Goal: Task Accomplishment & Management: Complete application form

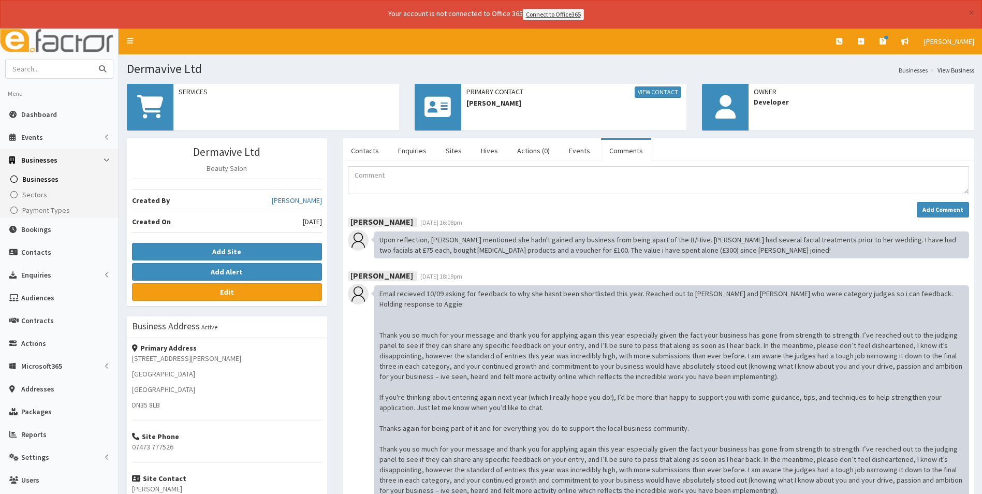
click at [73, 62] on input "text" at bounding box center [49, 69] width 87 height 18
type input "train"
click at [92, 60] on button "submit" at bounding box center [102, 69] width 21 height 18
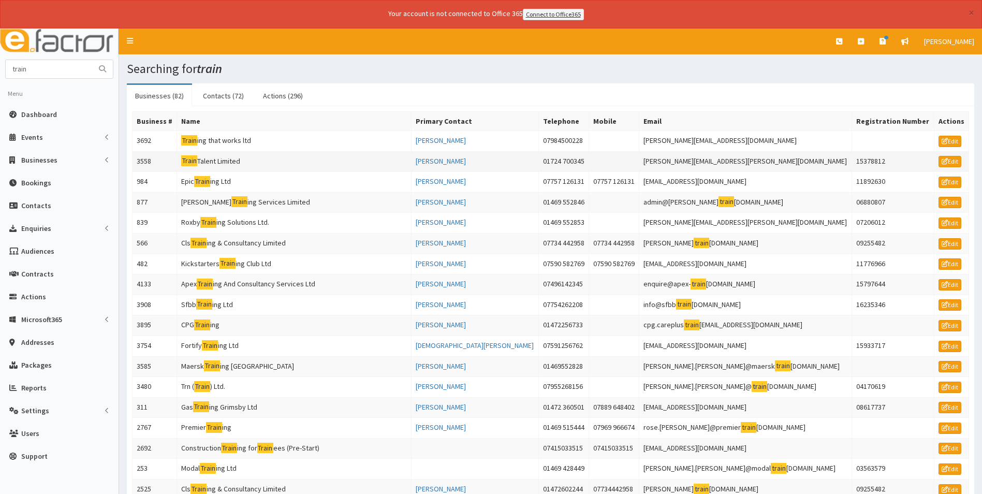
click at [230, 160] on td "Train Talent Limited" at bounding box center [294, 161] width 235 height 21
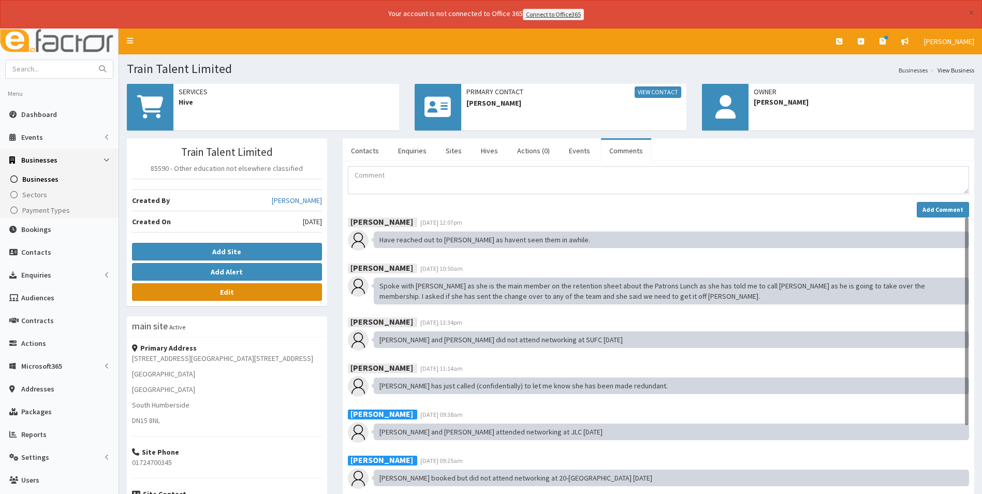
click at [241, 296] on link "Edit" at bounding box center [227, 292] width 190 height 18
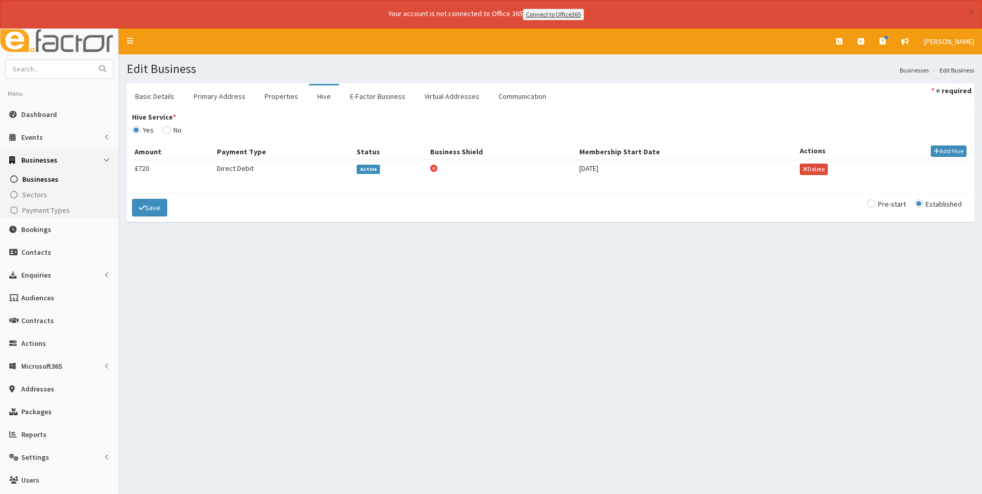
click at [362, 173] on span "Active" at bounding box center [368, 169] width 23 height 9
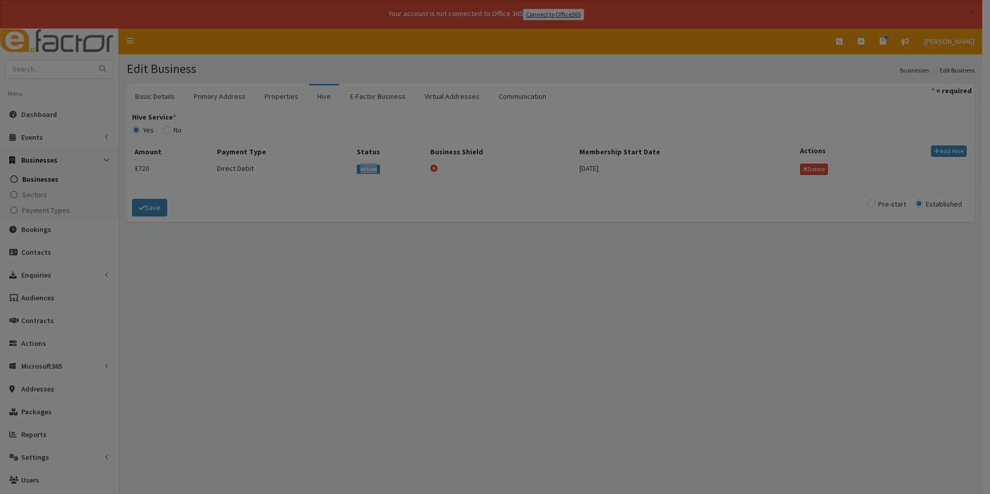
type input "[DATE]"
select select "1"
select select "2"
type input "720"
checkbox input "false"
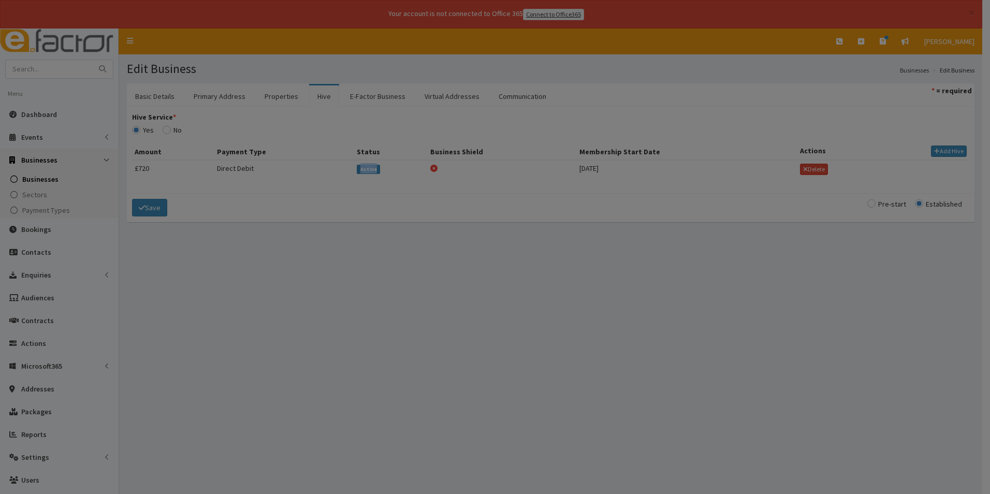
checkbox input "true"
select select "1"
checkbox input "true"
select select "1"
select select
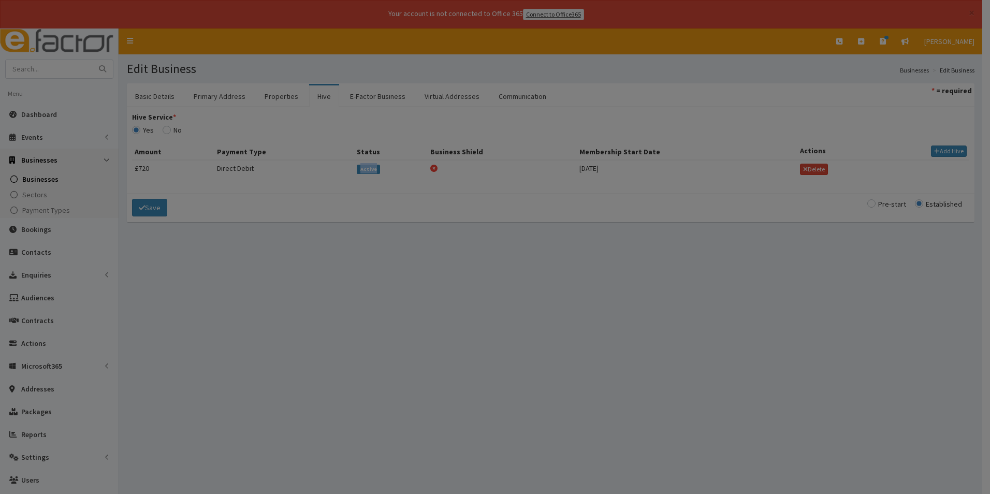
select select
select select "4663"
select select "4446"
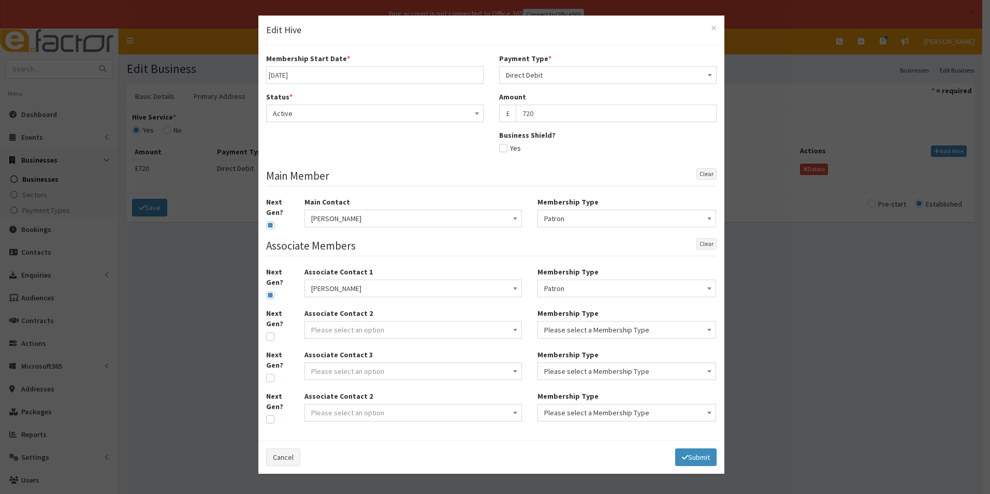
click at [323, 117] on span "Active" at bounding box center [375, 113] width 204 height 14
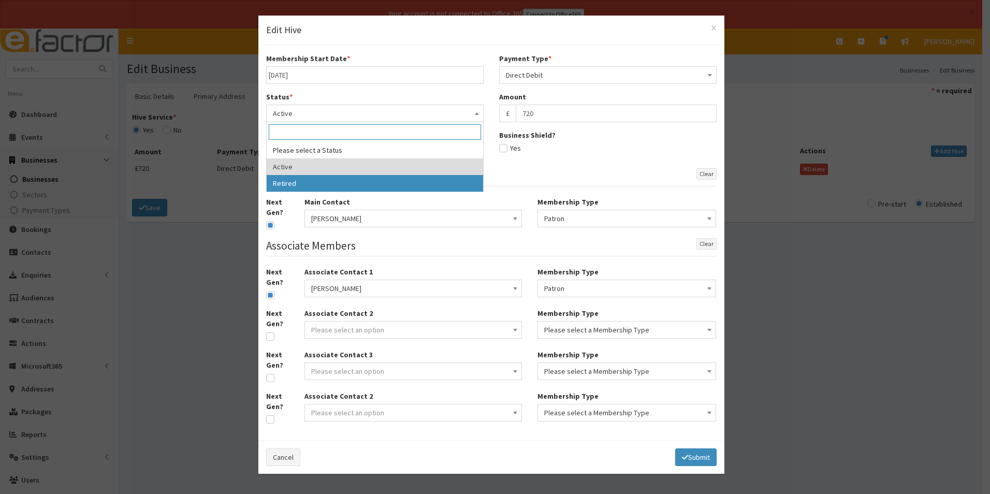
select select "2"
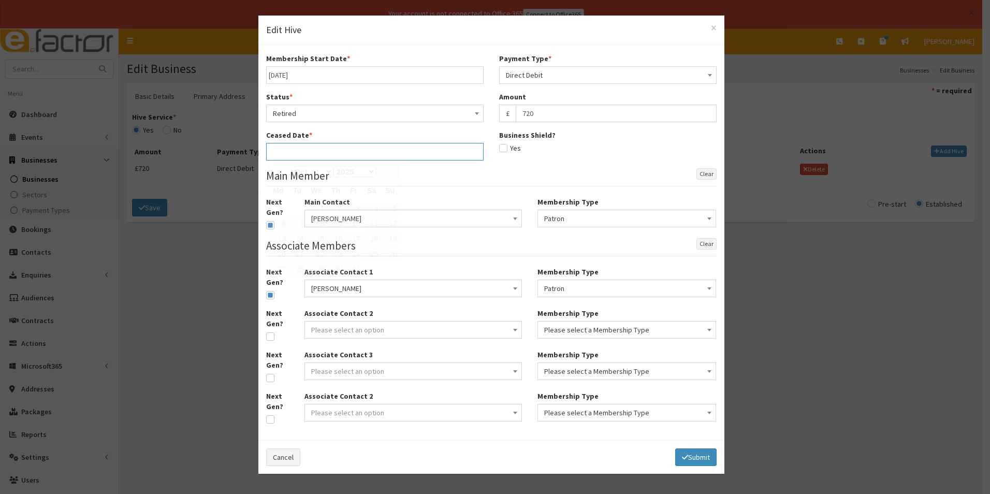
click at [339, 156] on input "text" at bounding box center [374, 152] width 217 height 18
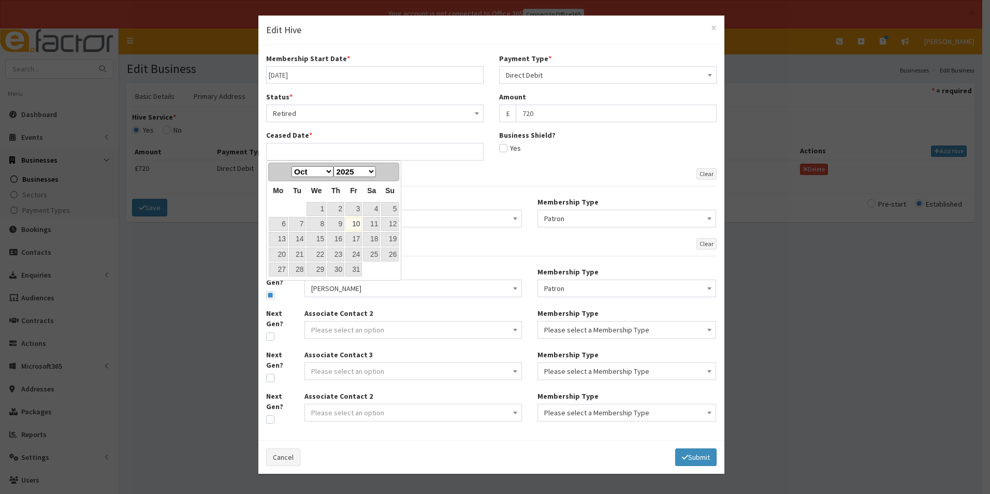
click at [357, 219] on link "10" at bounding box center [353, 224] width 17 height 14
type input "[DATE]"
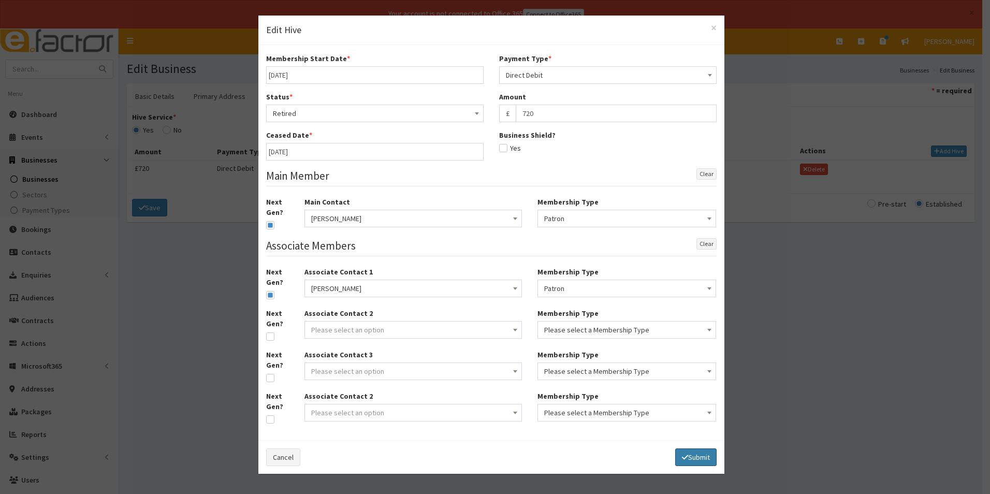
click at [692, 456] on button "Submit" at bounding box center [695, 457] width 41 height 18
select select
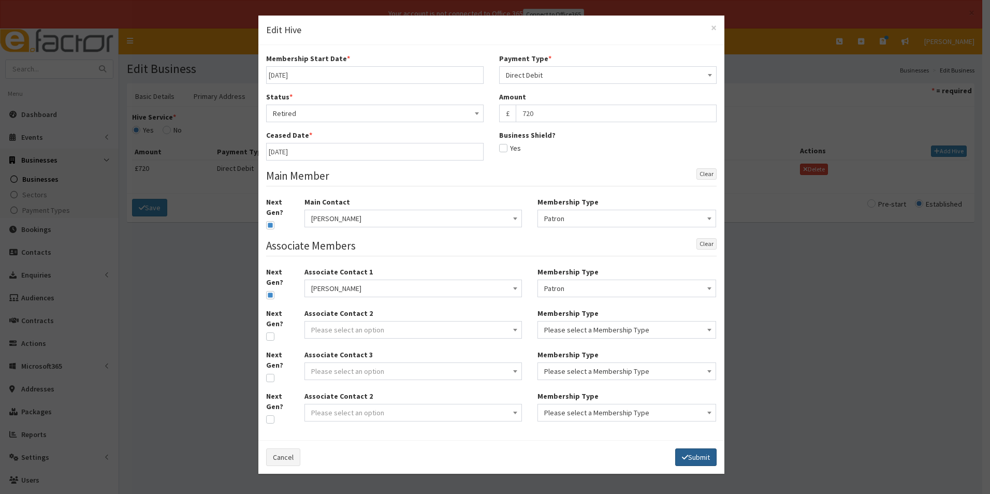
select select
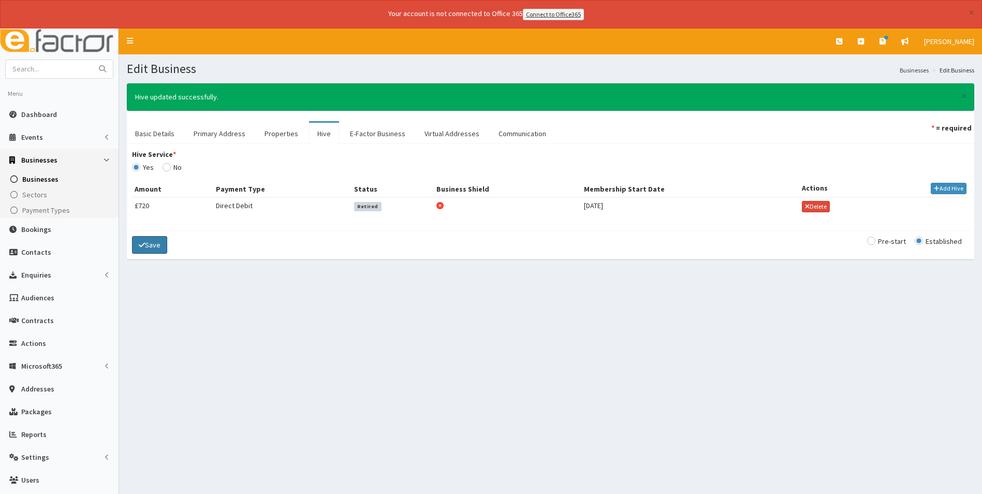
click at [142, 243] on icon "submit" at bounding box center [142, 244] width 6 height 7
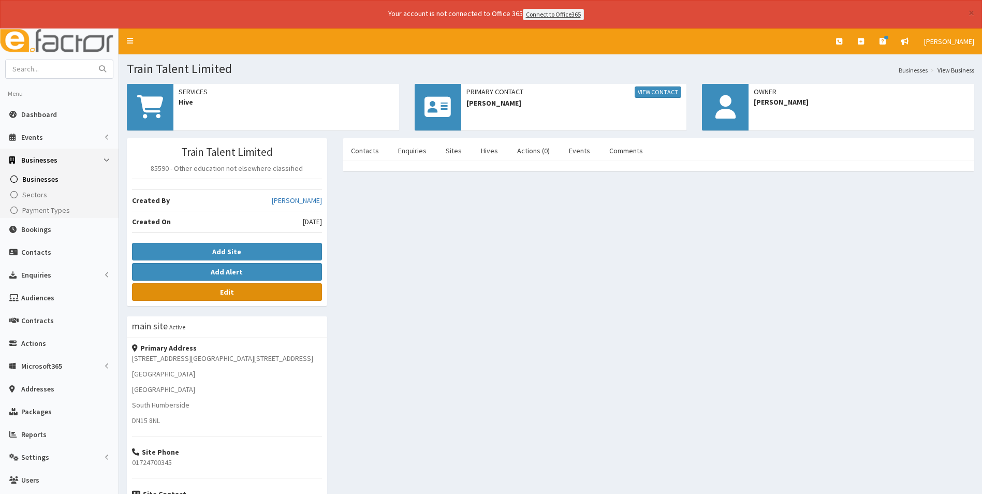
click at [250, 298] on link "Edit" at bounding box center [227, 292] width 190 height 18
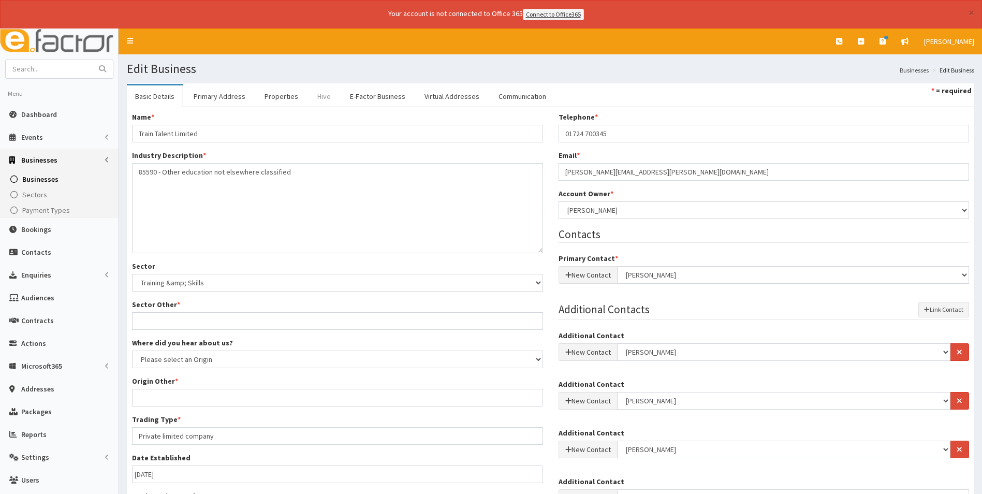
click at [312, 96] on link "Hive" at bounding box center [324, 96] width 30 height 22
click at [319, 96] on link "Hive" at bounding box center [324, 96] width 30 height 22
click at [323, 96] on link "Hive" at bounding box center [324, 96] width 30 height 22
click at [376, 96] on link "E-Factor Business" at bounding box center [378, 96] width 72 height 22
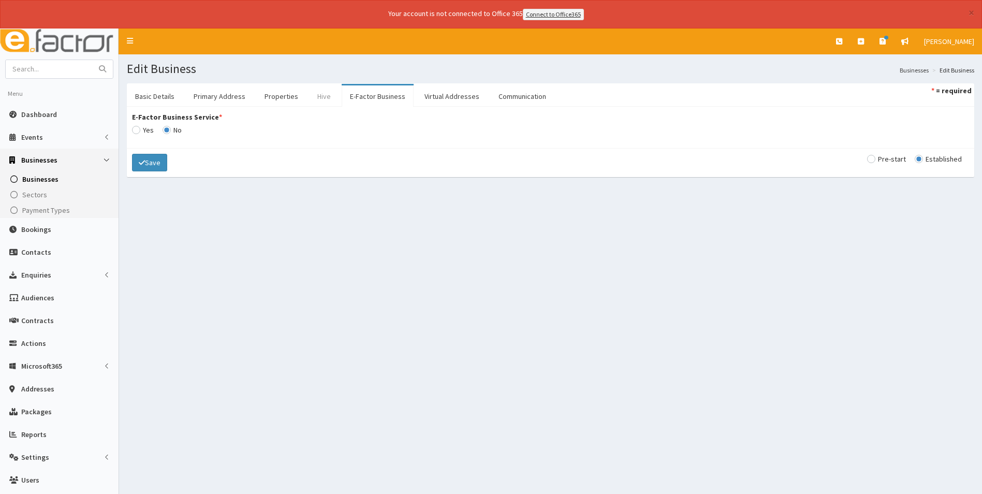
click at [331, 95] on link "Hive" at bounding box center [324, 96] width 30 height 22
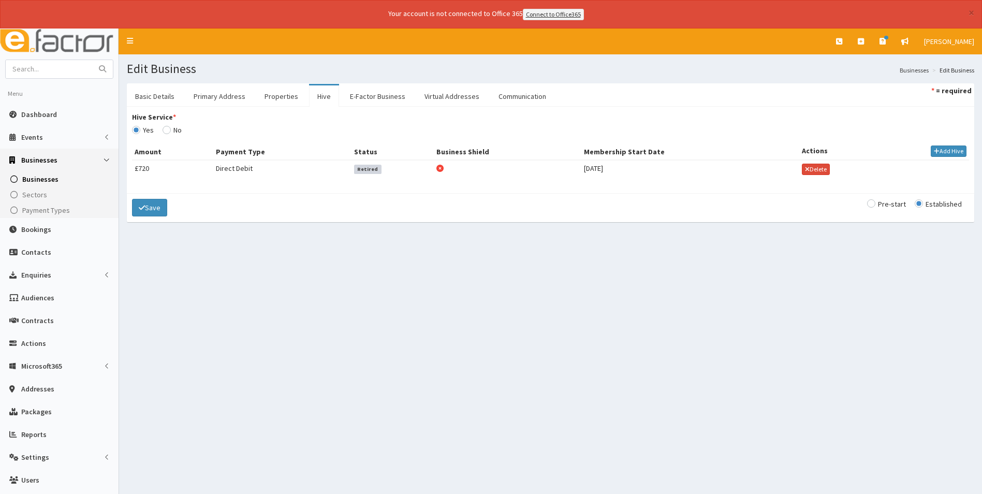
click at [167, 129] on input "Hive Service *" at bounding box center [172, 129] width 19 height 7
radio input "true"
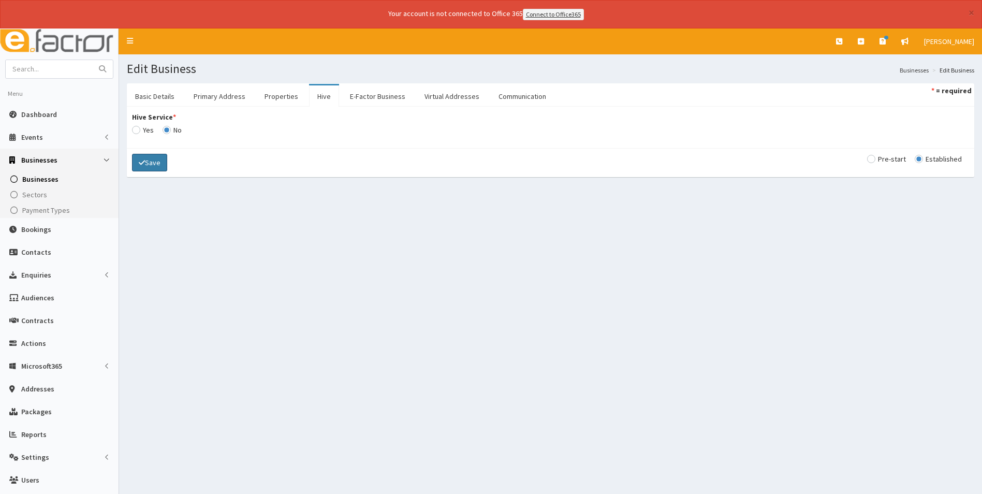
click at [156, 162] on button "Save" at bounding box center [149, 163] width 35 height 18
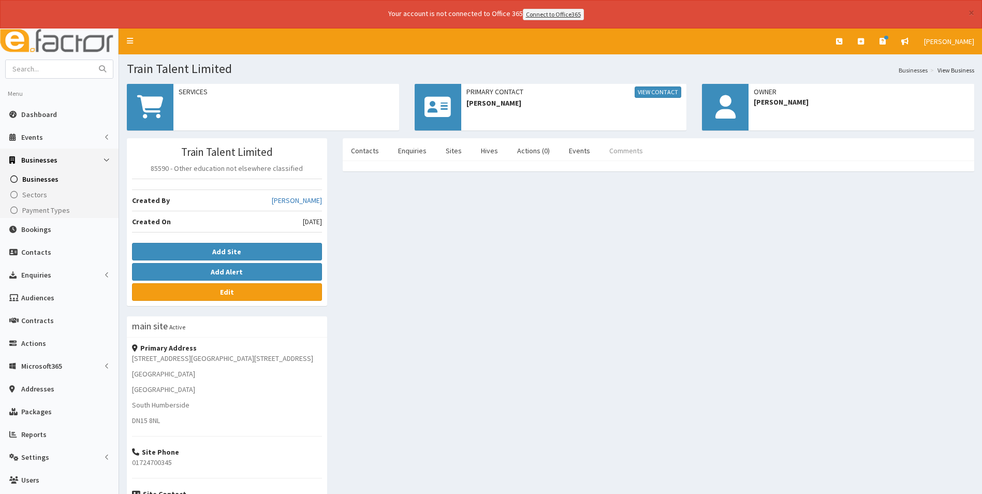
click at [619, 153] on link "Comments" at bounding box center [626, 151] width 50 height 22
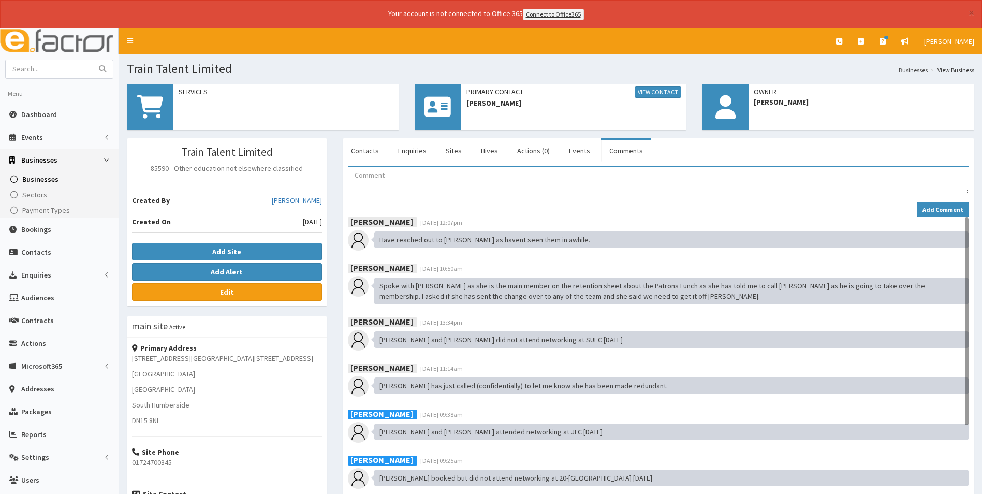
click at [387, 178] on textarea "Comment" at bounding box center [658, 180] width 621 height 28
click at [532, 179] on textarea "Mike informed Kelly by email that they did not want to" at bounding box center [658, 180] width 621 height 28
type textarea "Mike informed Kelly by email that they did not want to renew their annual membe…"
click at [939, 211] on strong "Add Comment" at bounding box center [943, 210] width 41 height 8
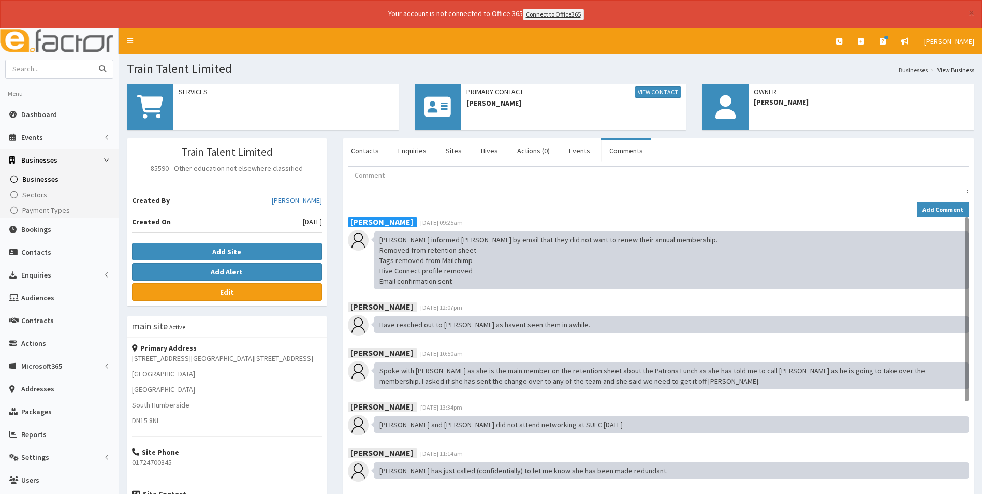
click at [40, 63] on input "text" at bounding box center [49, 69] width 87 height 18
type input "vioza"
click at [92, 60] on button "submit" at bounding box center [102, 69] width 21 height 18
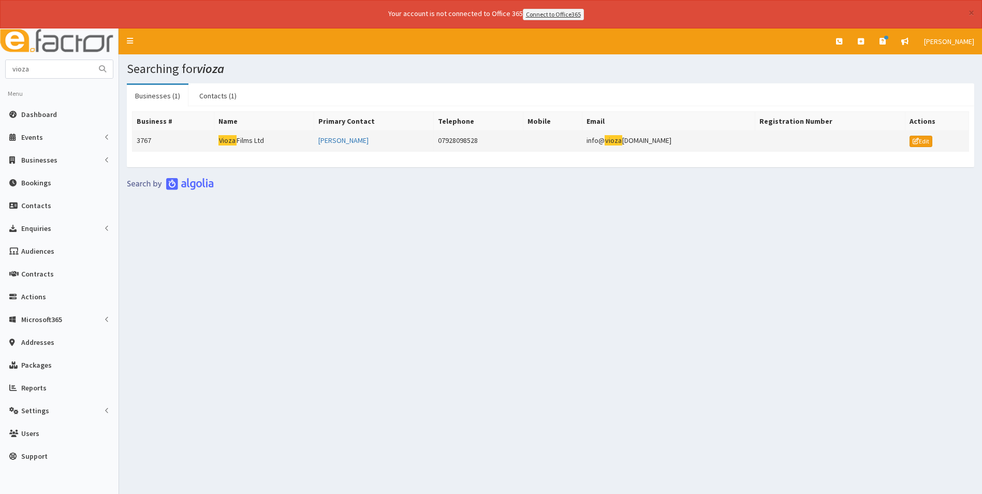
click at [243, 136] on td "Vioza Films Ltd" at bounding box center [264, 140] width 100 height 21
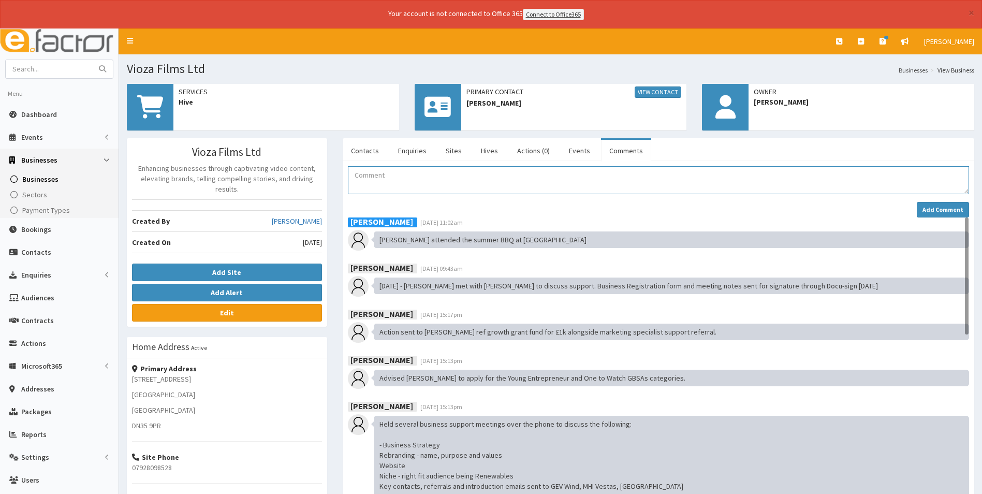
click at [424, 184] on textarea "Comment" at bounding box center [658, 180] width 621 height 28
click at [548, 178] on textarea "Archie email to give notice on his membership. End date" at bounding box center [658, 180] width 621 height 28
type textarea "Archie email to give notice on his membership. End date 6th November"
click at [940, 215] on button "Add Comment" at bounding box center [943, 210] width 52 height 16
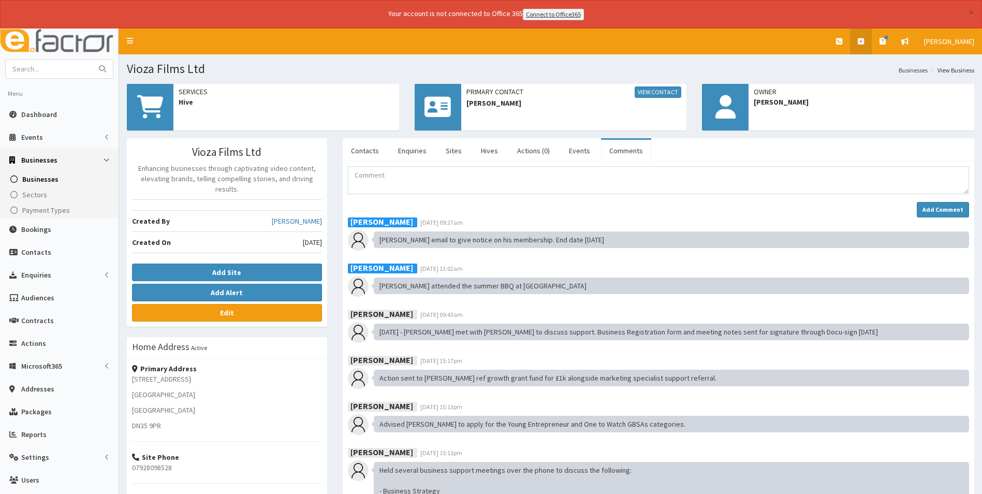
click at [858, 43] on link at bounding box center [861, 41] width 22 height 26
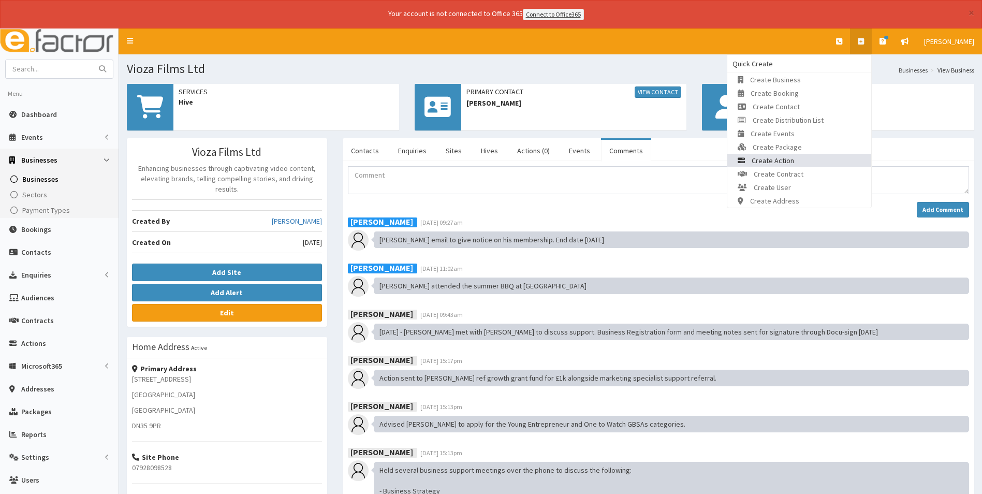
click at [798, 159] on link "Create Action" at bounding box center [799, 160] width 144 height 13
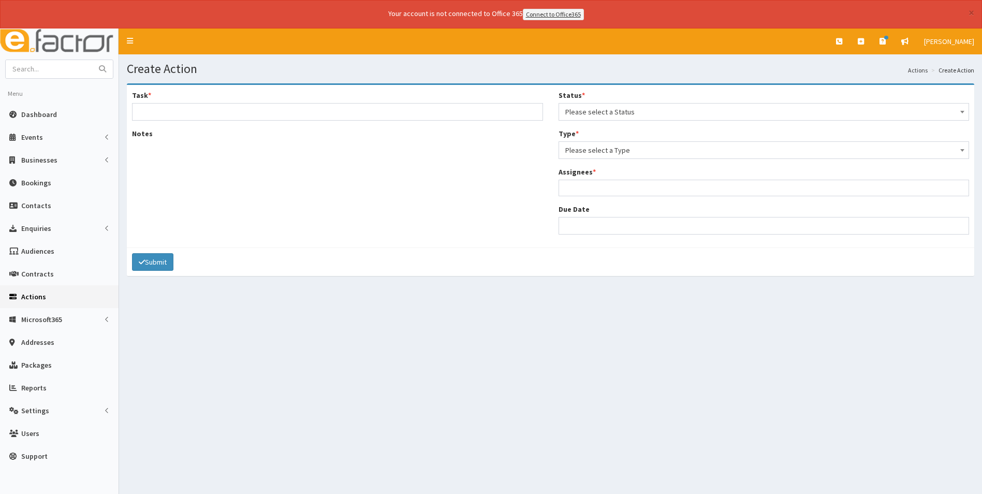
select select
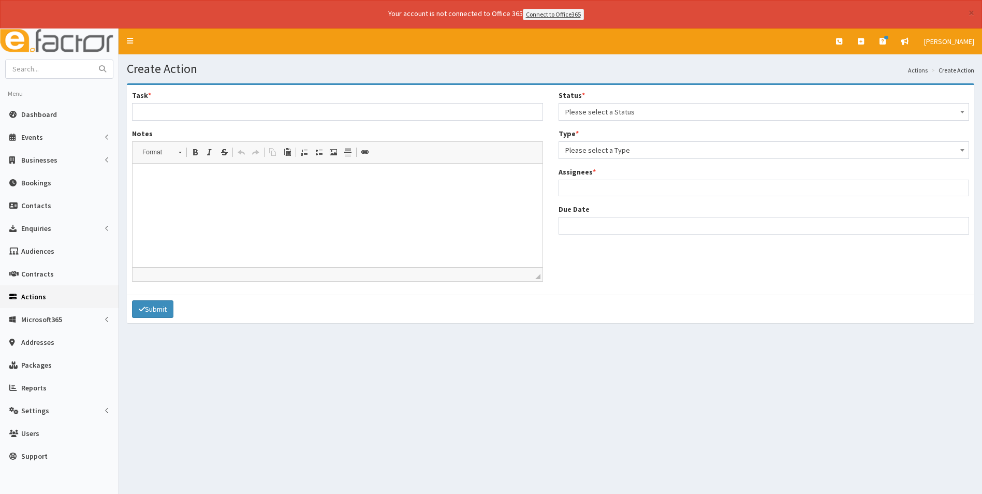
click at [634, 111] on span "Please select a Status" at bounding box center [764, 112] width 398 height 14
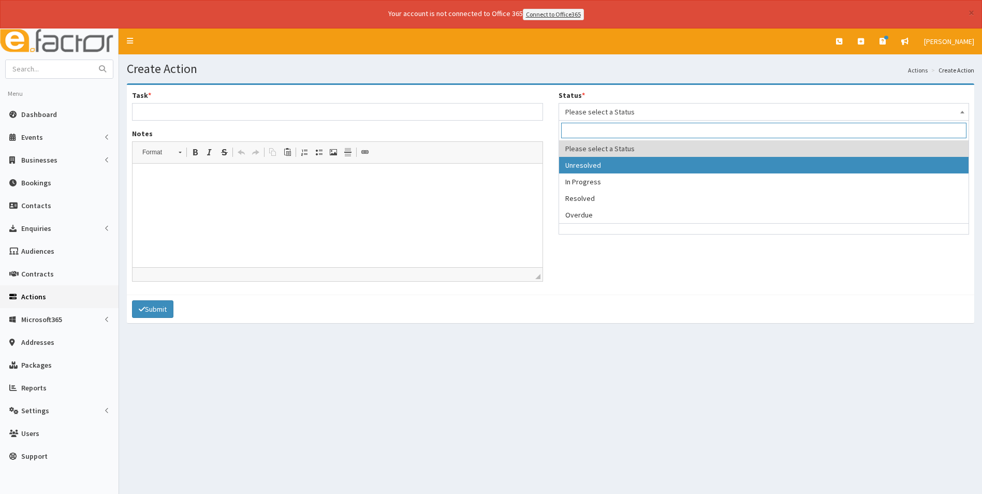
select select "1"
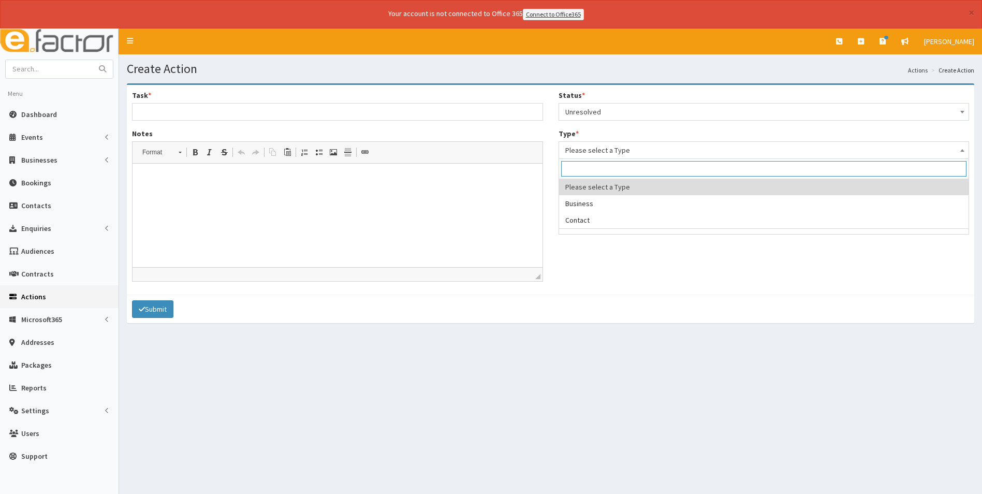
click at [639, 147] on span "Please select a Type" at bounding box center [764, 150] width 398 height 14
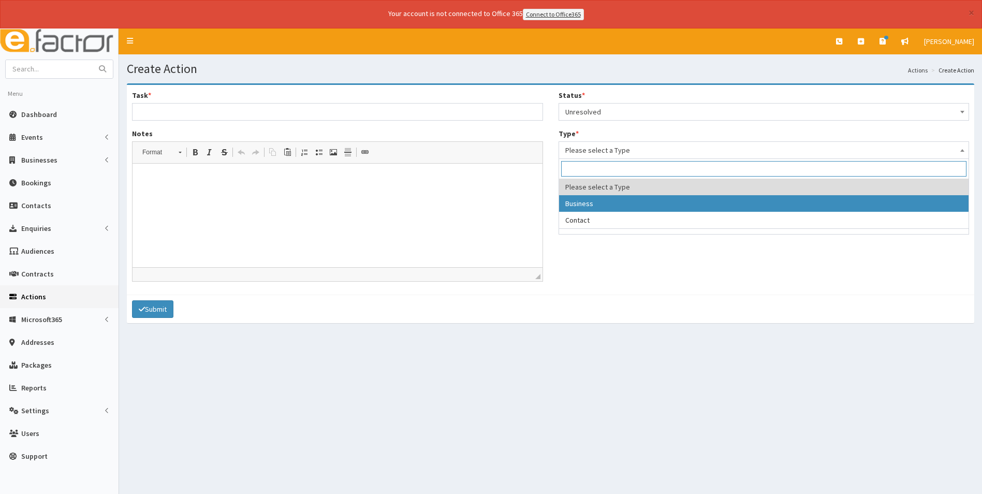
select select "business"
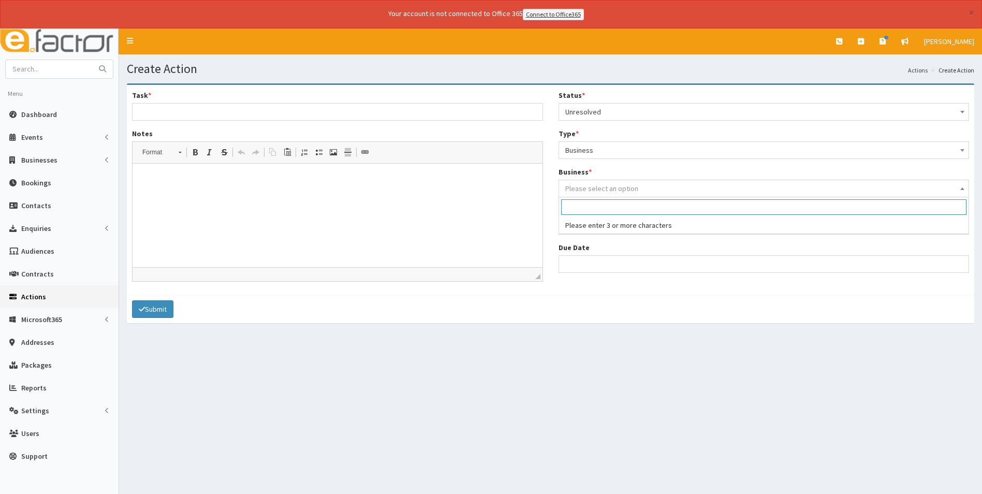
click at [617, 181] on span "Please select an option" at bounding box center [764, 188] width 398 height 14
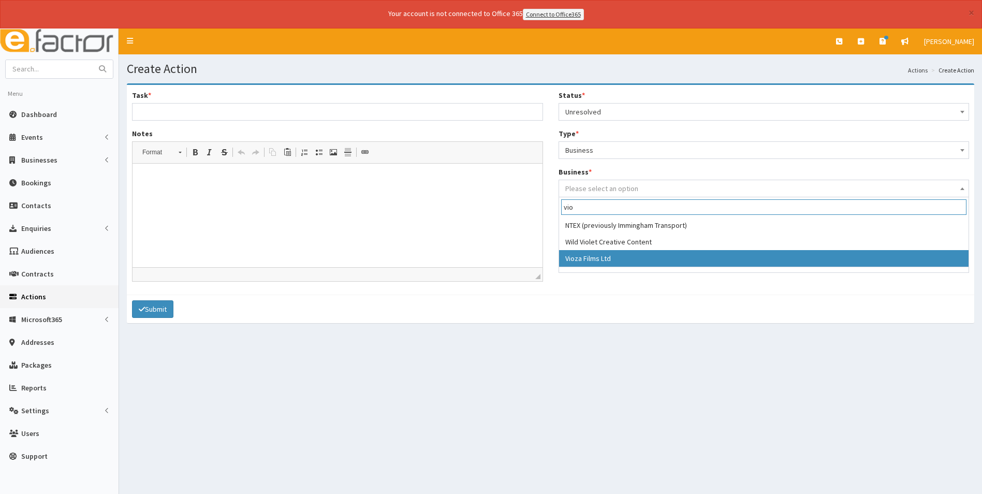
type input "vio"
select select "3767"
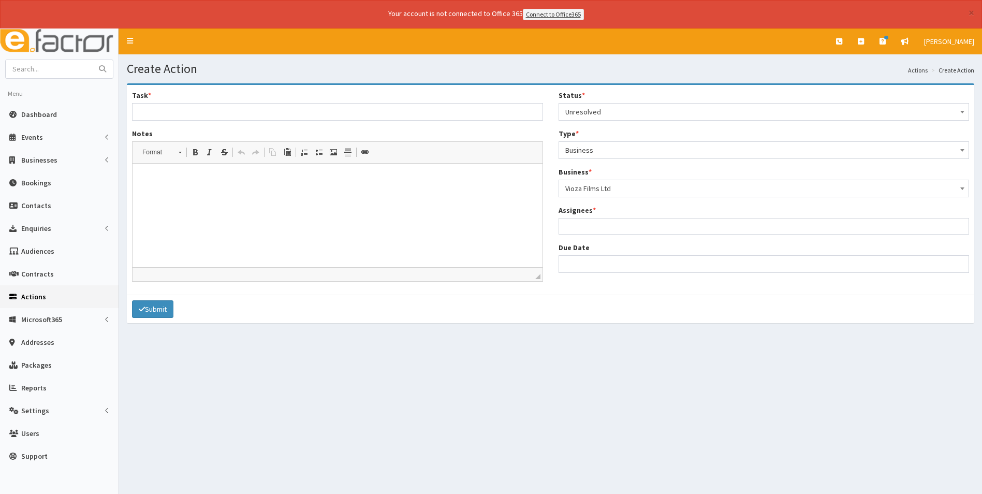
click at [586, 226] on ul at bounding box center [764, 224] width 410 height 13
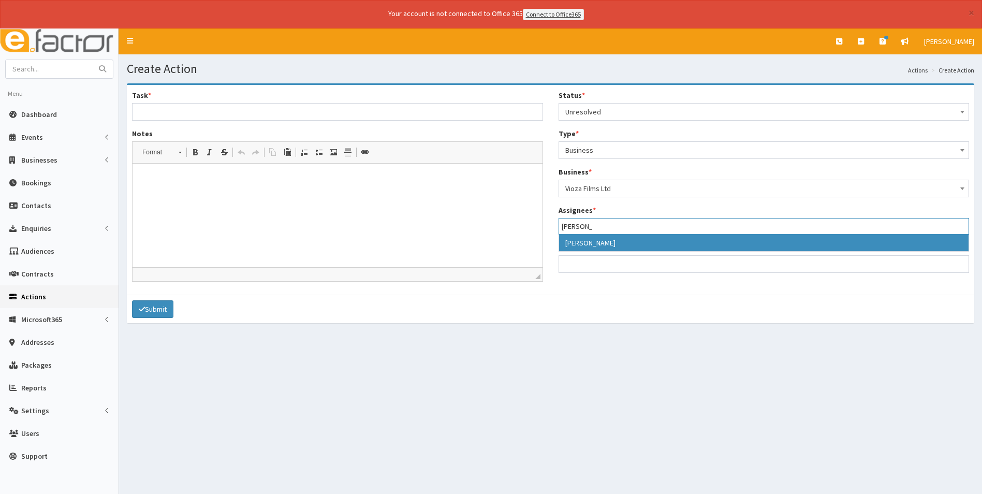
type input "laura"
select select "36"
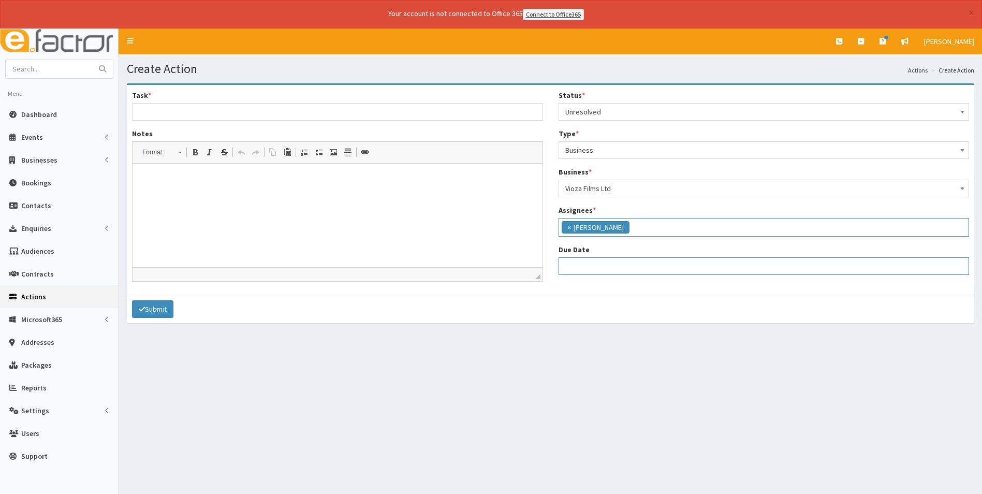
click at [599, 266] on input "Due Date" at bounding box center [764, 266] width 411 height 18
select select "12"
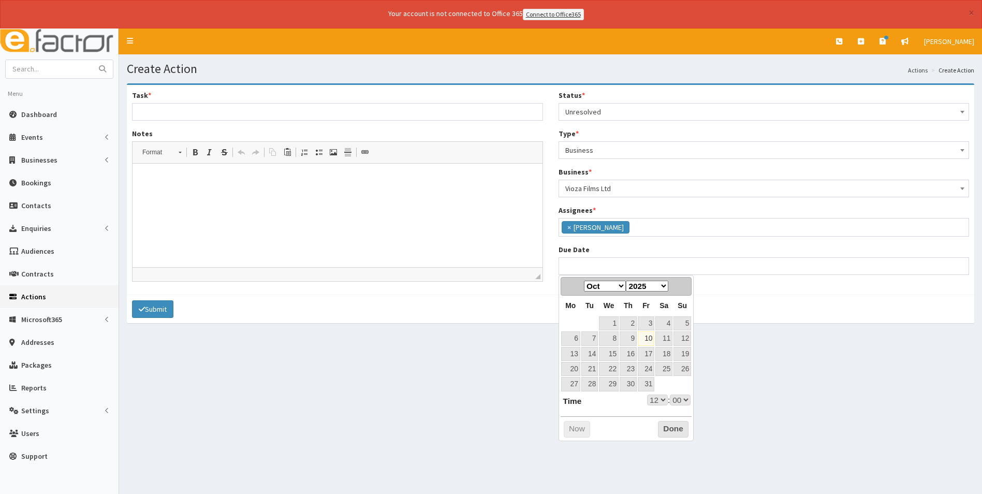
click at [622, 286] on select "Jan Feb Mar Apr May Jun Jul Aug Sep Oct Nov Dec" at bounding box center [605, 286] width 42 height 11
select select "12"
click at [634, 339] on link "6" at bounding box center [628, 338] width 17 height 14
type input "06-11-2025 12:00"
select select "12"
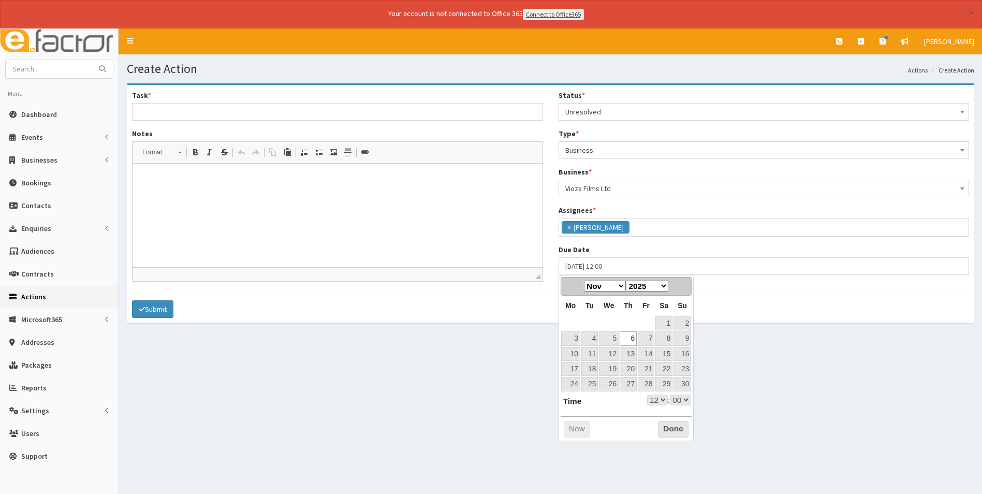
click at [660, 400] on select "00 01 02 03 04 05 06 07 08 09 10 11 12 13 14 15 16 17 18 19 20 21 22 23" at bounding box center [657, 399] width 21 height 11
type input "06-11-2025 17:00"
select select "17"
click at [669, 429] on button "Done" at bounding box center [673, 429] width 31 height 17
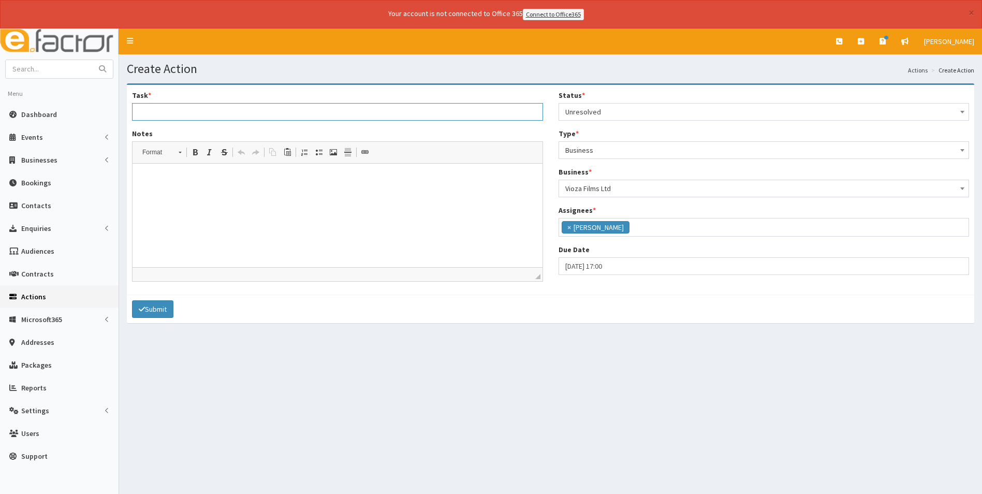
click at [191, 110] on input "Task *" at bounding box center [337, 112] width 411 height 18
type input "Cancellation of membership"
click at [191, 180] on p at bounding box center [337, 178] width 389 height 11
click at [168, 312] on button "Submit" at bounding box center [152, 309] width 41 height 18
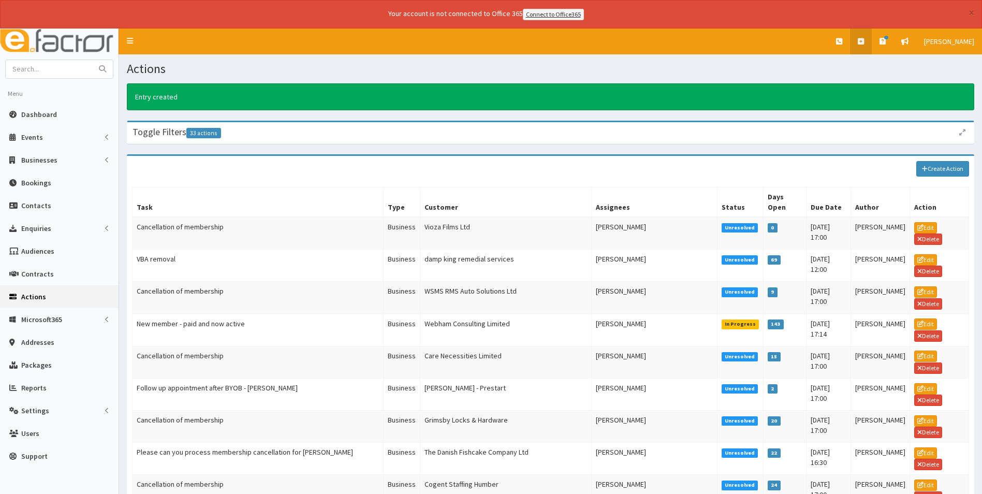
click at [858, 38] on link at bounding box center [861, 41] width 22 height 26
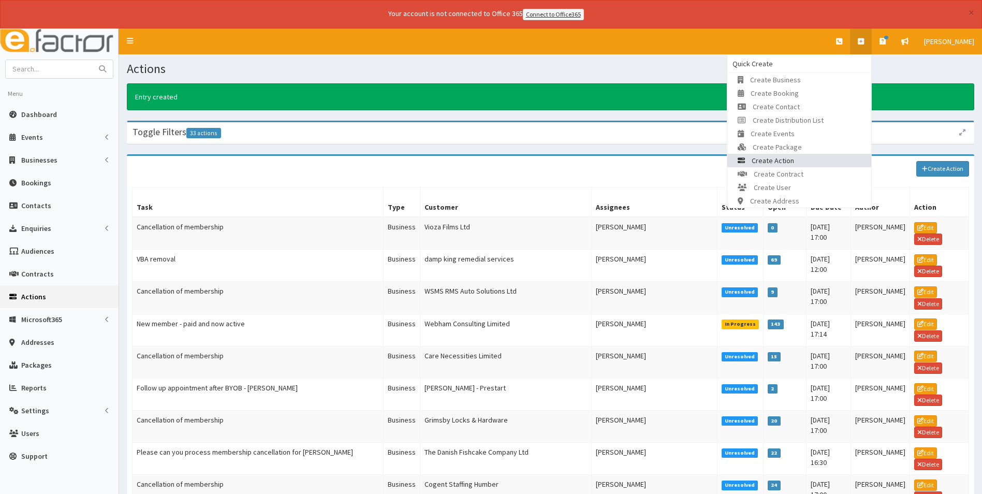
click at [830, 156] on link "Create Action" at bounding box center [799, 160] width 144 height 13
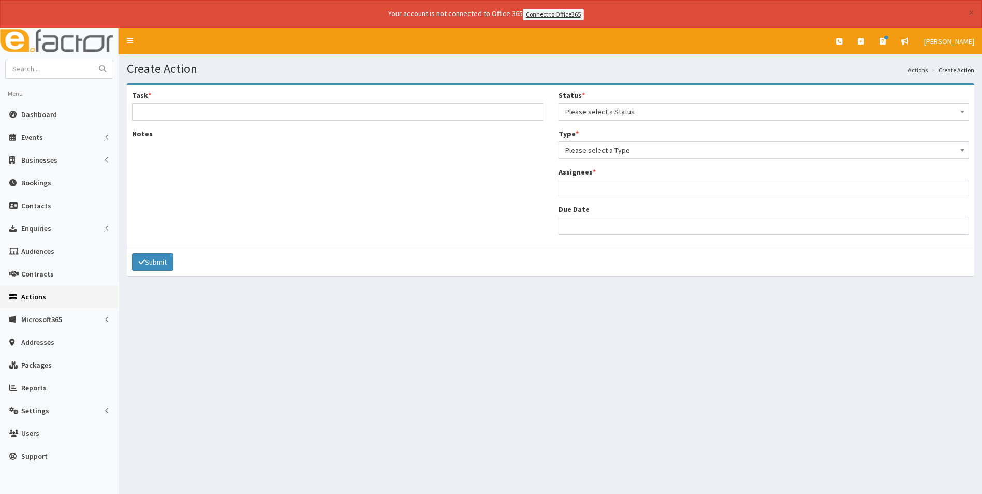
select select
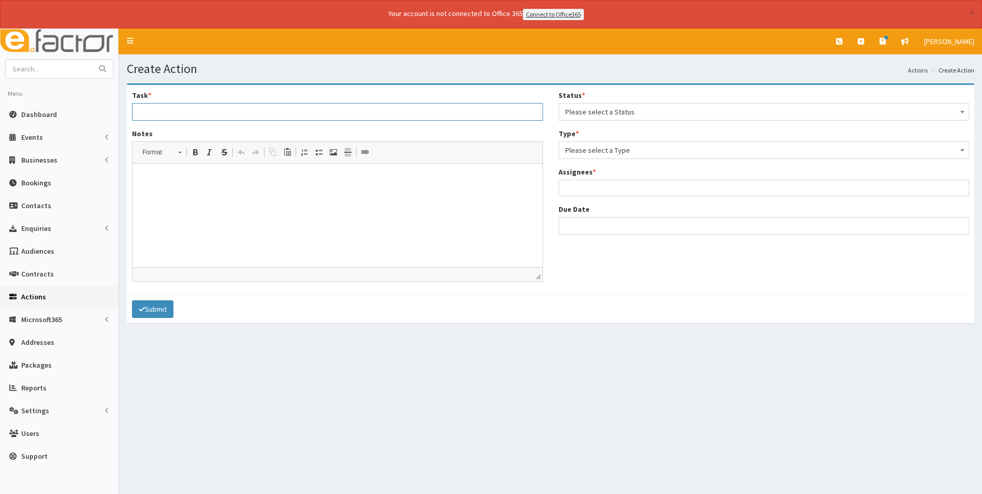
click at [368, 112] on input "Task *" at bounding box center [337, 112] width 411 height 18
type input "Cancellation of membership"
select select "12"
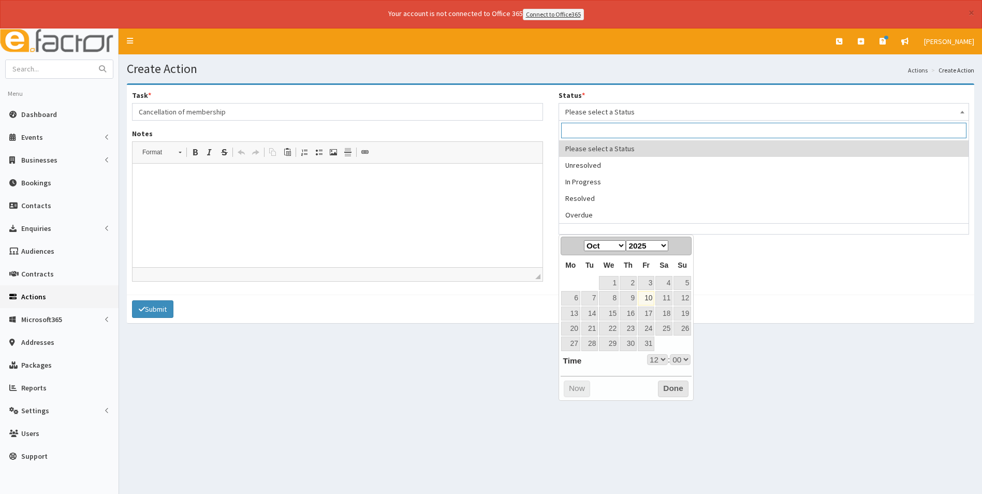
click at [612, 114] on span "Please select a Status" at bounding box center [764, 112] width 398 height 14
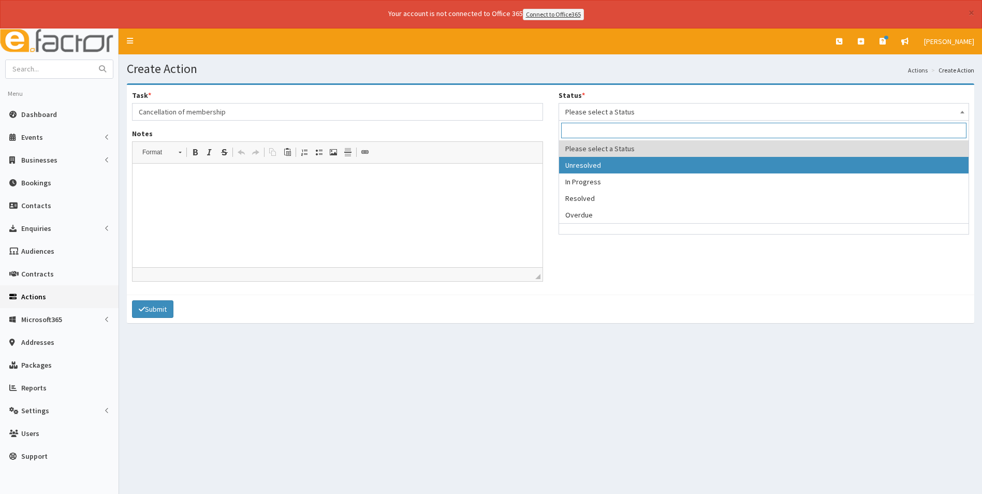
select select "1"
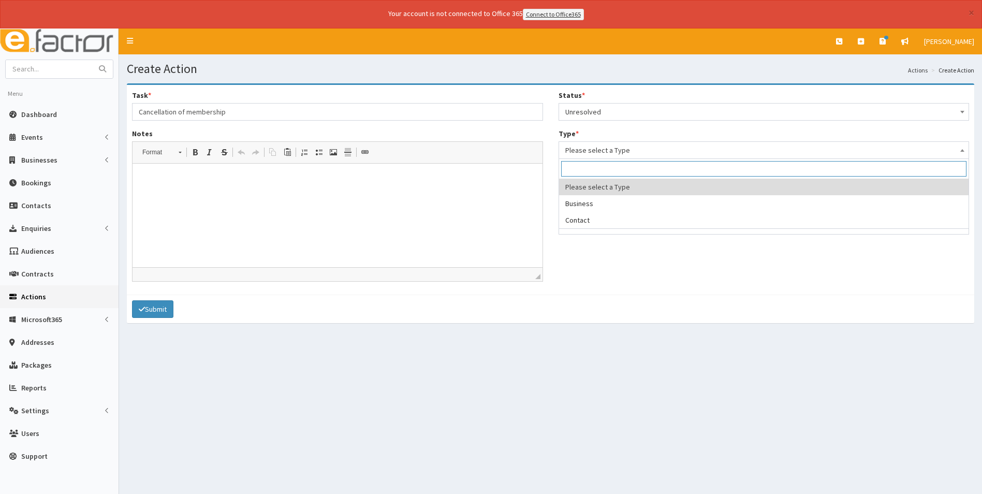
click at [590, 149] on span "Please select a Type" at bounding box center [764, 150] width 398 height 14
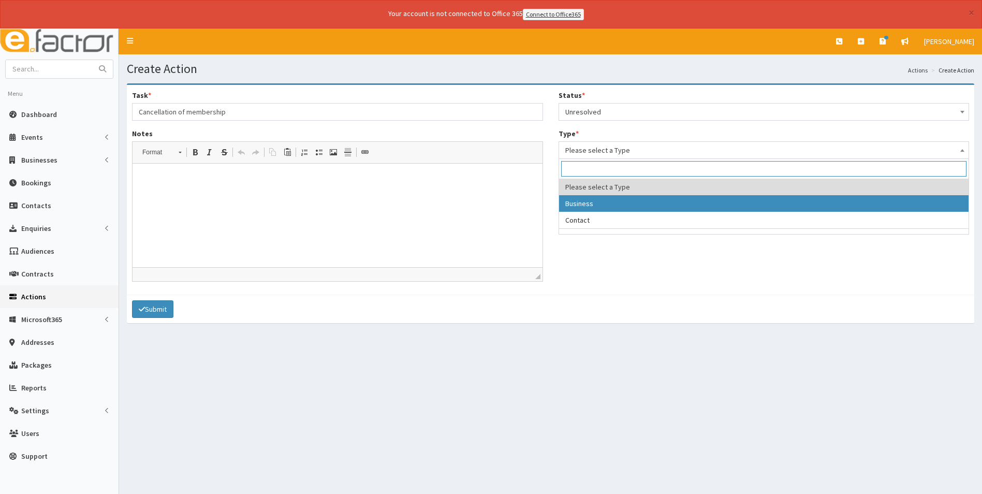
select select "business"
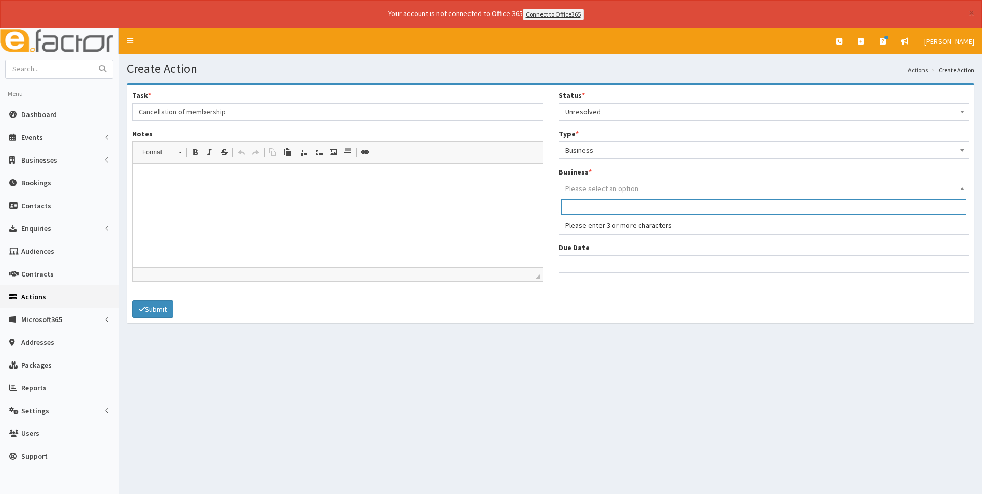
click at [596, 187] on span "Please select an option" at bounding box center [601, 188] width 73 height 9
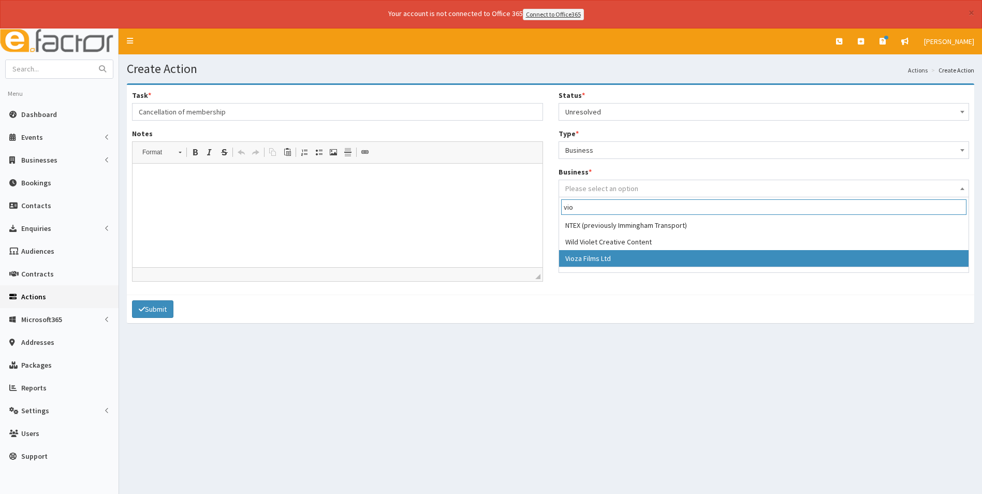
type input "vio"
select select "3767"
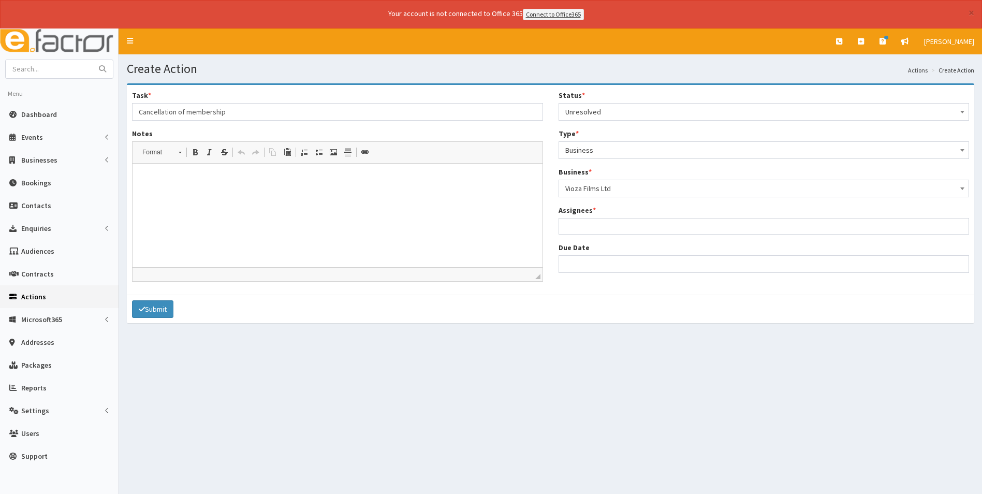
click at [591, 226] on ul at bounding box center [764, 224] width 410 height 13
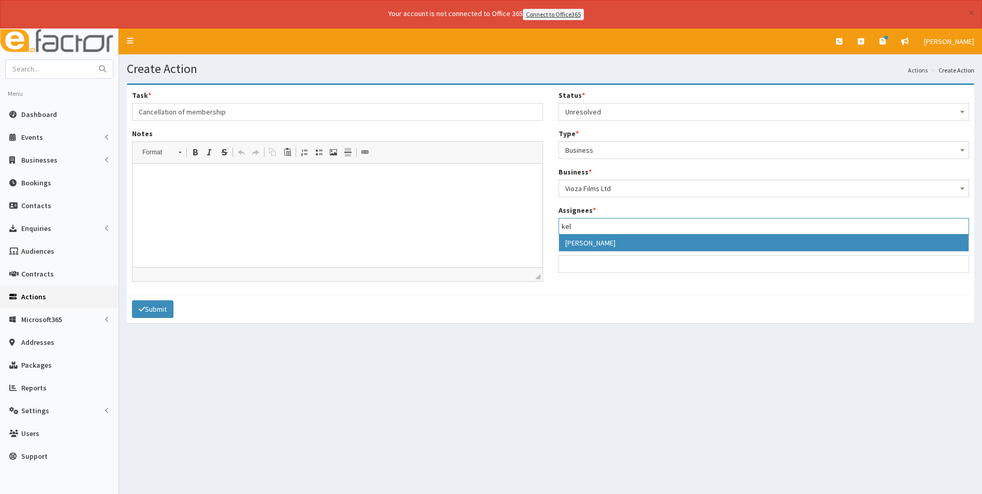
type input "kel"
select select "35"
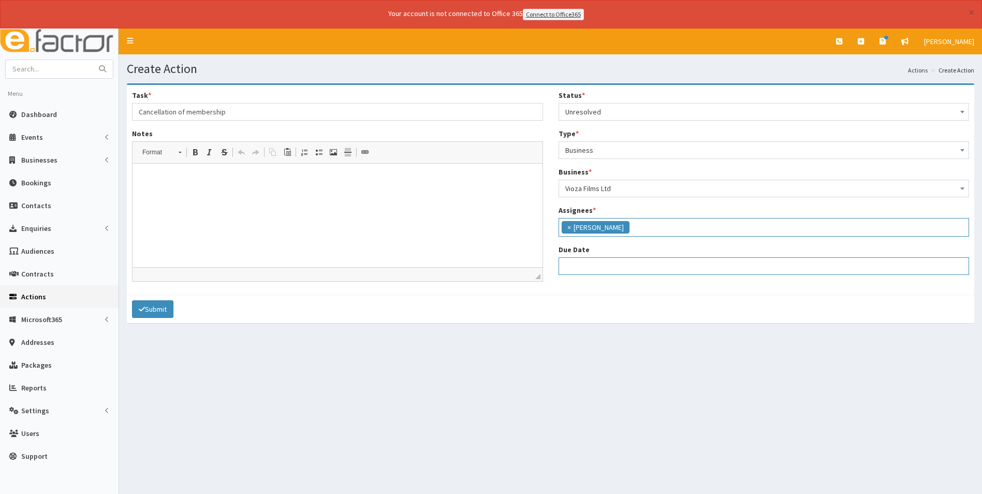
click at [582, 270] on input "Due Date" at bounding box center [764, 266] width 411 height 18
select select "12"
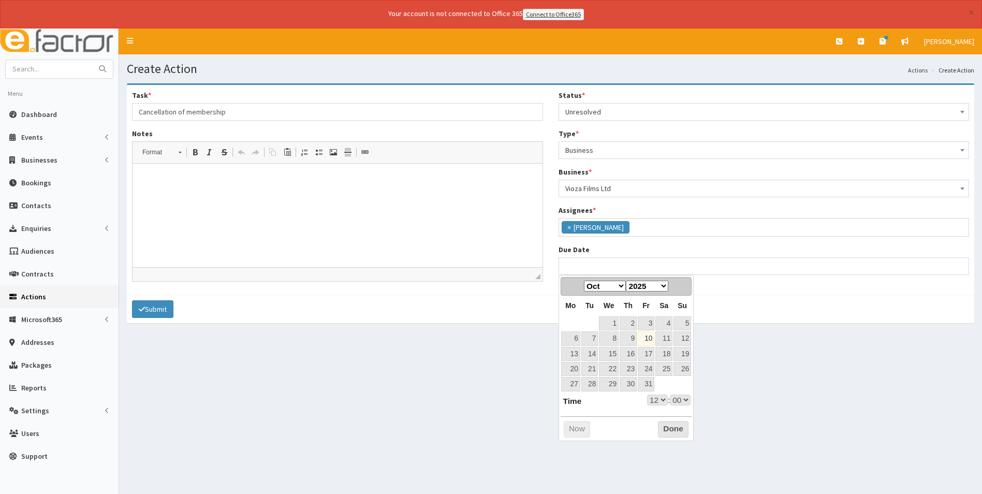
click at [623, 287] on select "Jan Feb Mar Apr May Jun Jul Aug Sep Oct Nov Dec" at bounding box center [605, 286] width 42 height 11
select select "12"
click at [635, 338] on link "6" at bounding box center [628, 338] width 17 height 14
type input "06-11-2025 12:00"
select select "12"
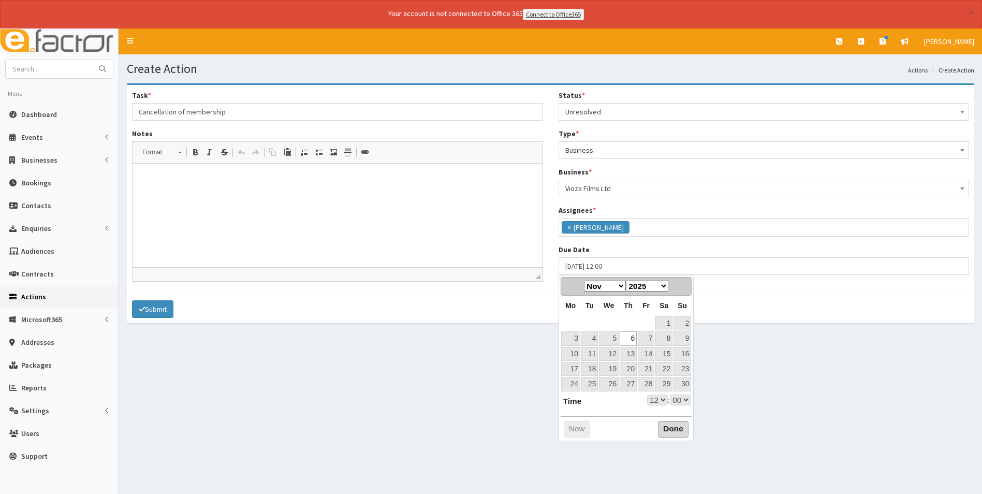
click at [675, 425] on button "Done" at bounding box center [673, 429] width 31 height 17
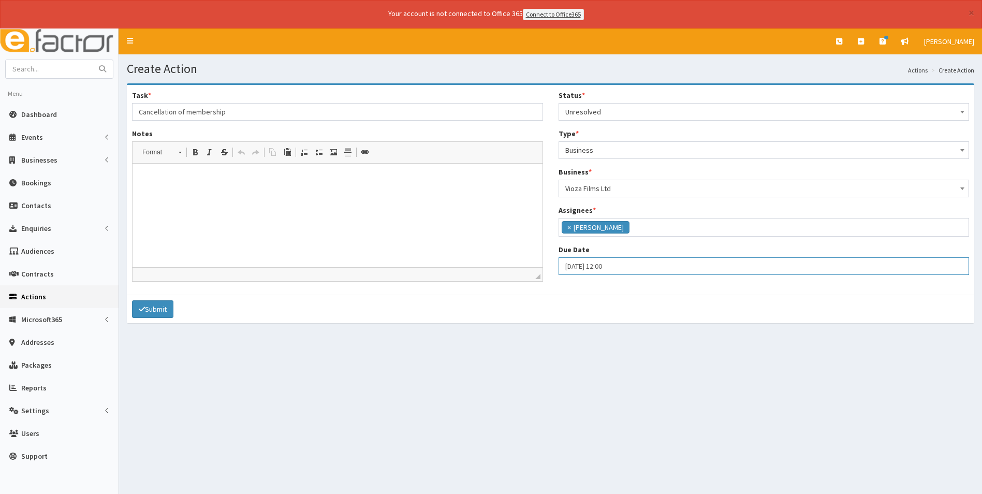
click at [642, 271] on input "06-11-2025 12:00" at bounding box center [764, 266] width 411 height 18
select select "12"
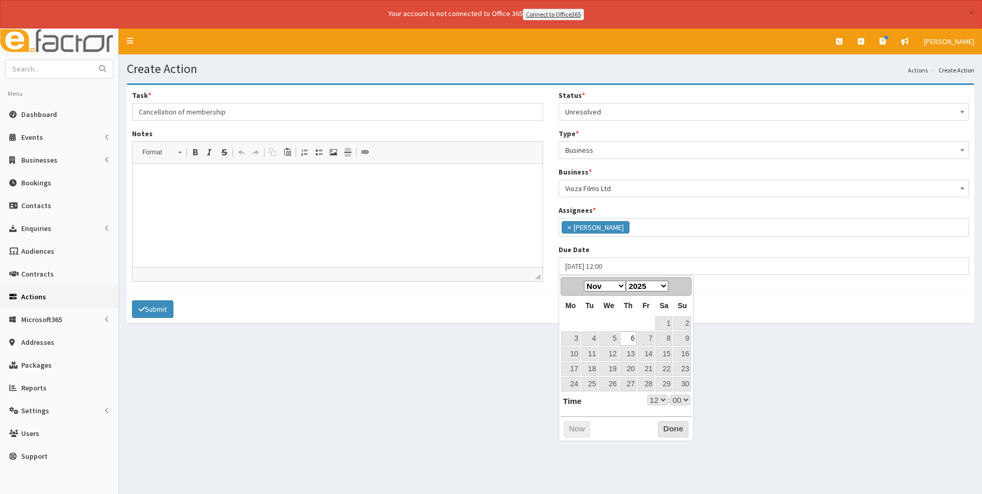
click at [661, 400] on select "00 01 02 03 04 05 06 07 08 09 10 11 12 13 14 15 16 17 18 19 20 21 22 23" at bounding box center [657, 399] width 21 height 11
type input "06-11-2025 17:00"
select select "17"
click at [674, 433] on button "Done" at bounding box center [673, 429] width 31 height 17
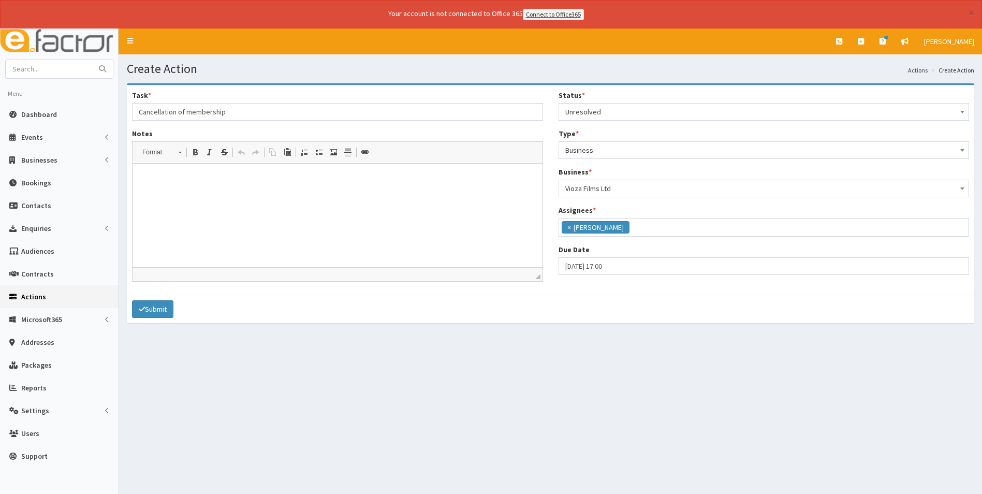
drag, startPoint x: 166, startPoint y: 209, endPoint x: 164, endPoint y: 203, distance: 6.5
click at [165, 195] on html at bounding box center [338, 179] width 410 height 32
drag, startPoint x: 221, startPoint y: 208, endPoint x: 177, endPoint y: 200, distance: 45.2
click at [222, 195] on html at bounding box center [338, 179] width 410 height 32
click at [256, 178] on p "Notice given on BHM. ENd date 6th Nvember" at bounding box center [337, 178] width 389 height 11
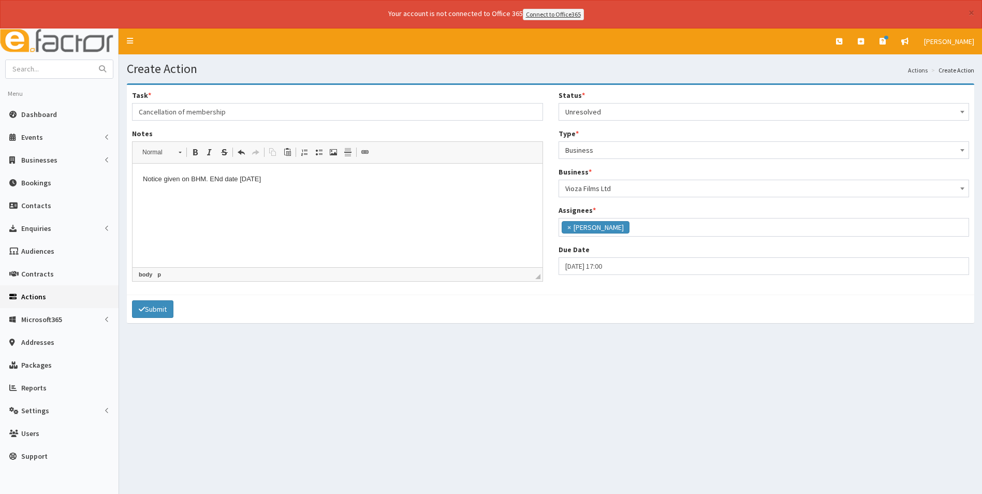
click at [221, 177] on p "Notice given on BHM. ENd date 6th November" at bounding box center [337, 178] width 389 height 11
click at [299, 178] on p "Notice given on BHM. En d date 6th November" at bounding box center [337, 178] width 389 height 11
click at [332, 179] on p "Notice given on BHM. En d date 6th November. Please cancel hi invoice" at bounding box center [337, 178] width 389 height 11
click at [368, 183] on p "Notice given on BHM. En d date 6th November. Please cancel his invoice" at bounding box center [337, 178] width 389 height 11
click at [165, 312] on button "Submit" at bounding box center [152, 309] width 41 height 18
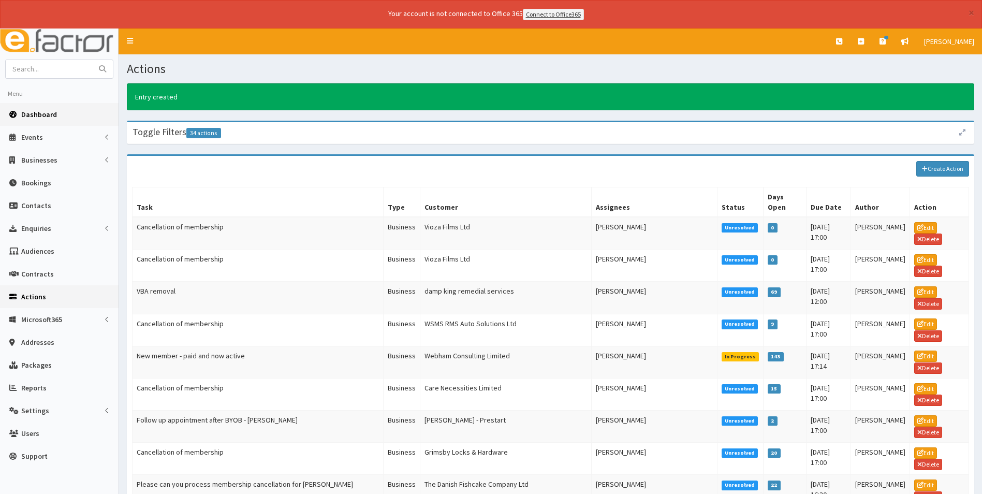
click at [53, 113] on span "Dashboard" at bounding box center [39, 114] width 36 height 9
